Goal: Task Accomplishment & Management: Manage account settings

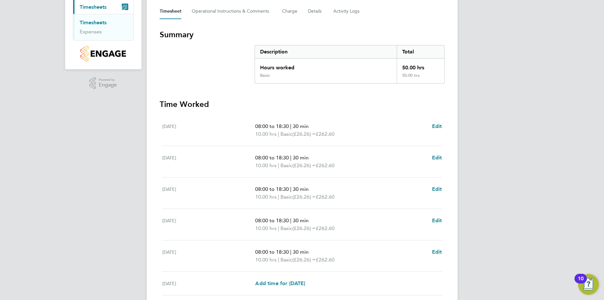
scroll to position [168, 0]
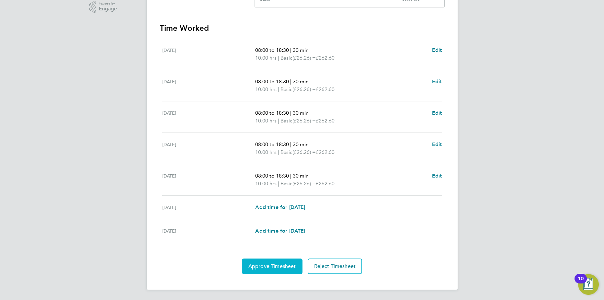
click at [287, 266] on span "Approve Timesheet" at bounding box center [273, 266] width 48 height 6
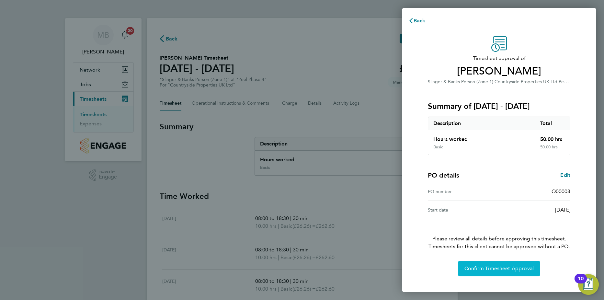
click at [513, 271] on span "Confirm Timesheet Approval" at bounding box center [499, 268] width 69 height 6
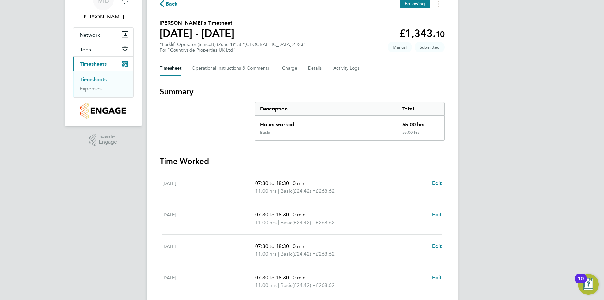
scroll to position [168, 0]
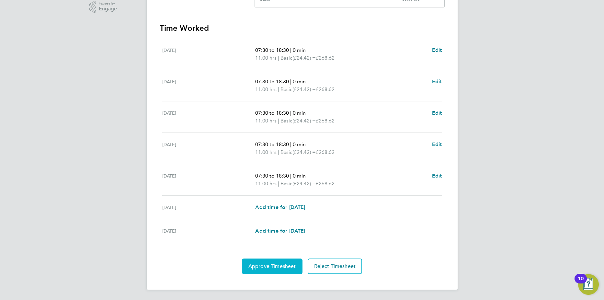
click at [271, 267] on span "Approve Timesheet" at bounding box center [273, 266] width 48 height 6
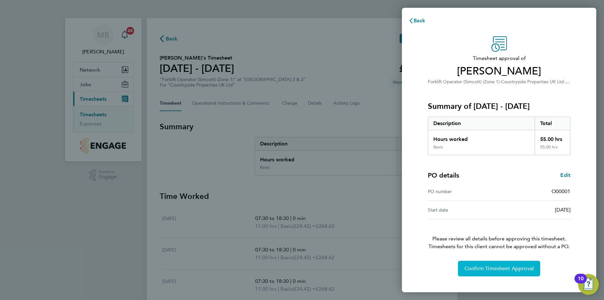
click at [491, 271] on span "Confirm Timesheet Approval" at bounding box center [499, 268] width 69 height 6
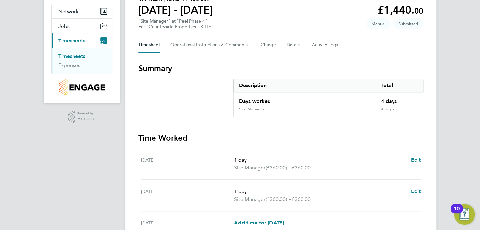
scroll to position [182, 0]
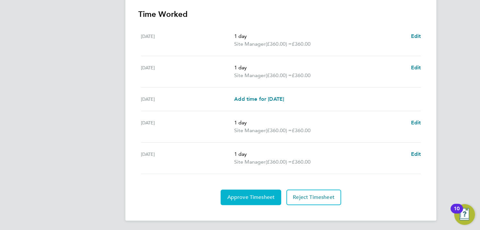
click at [248, 199] on span "Approve Timesheet" at bounding box center [251, 197] width 48 height 6
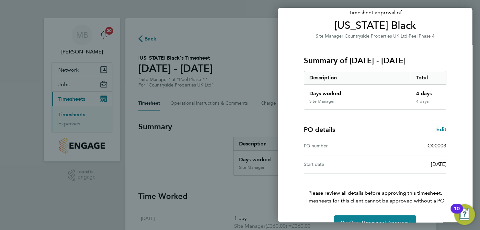
scroll to position [61, 0]
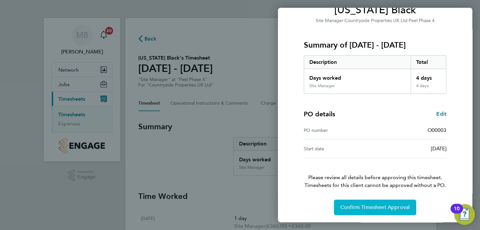
click at [371, 206] on span "Confirm Timesheet Approval" at bounding box center [375, 207] width 69 height 6
